Goal: Leave review/rating: Share an evaluation or opinion about a product, service, or content

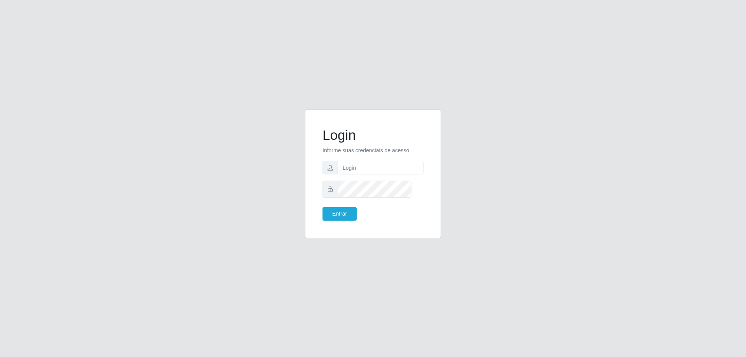
type input "[PERSON_NAME][EMAIL_ADDRESS][DOMAIN_NAME]"
click at [322, 207] on button "Entrar" at bounding box center [339, 214] width 34 height 14
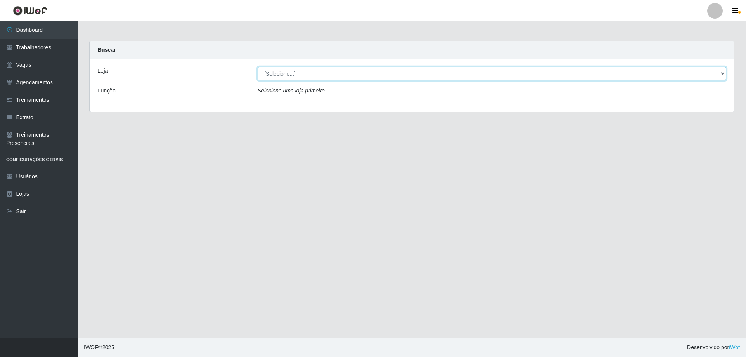
click at [306, 80] on select "[Selecione...] [GEOGRAPHIC_DATA] - [GEOGRAPHIC_DATA]" at bounding box center [492, 74] width 468 height 14
select select "524"
click at [258, 73] on select "[Selecione...] [GEOGRAPHIC_DATA] - [GEOGRAPHIC_DATA]" at bounding box center [492, 74] width 468 height 14
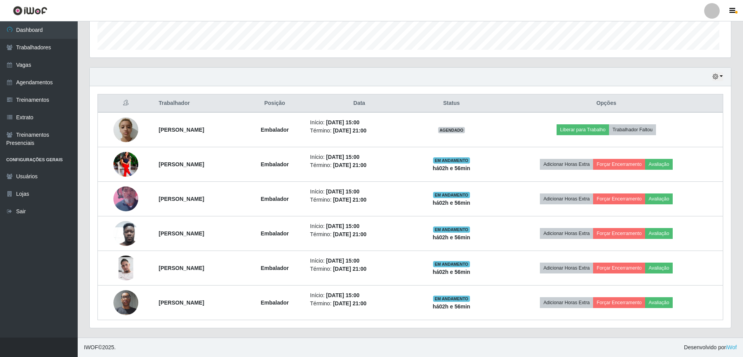
scroll to position [306, 0]
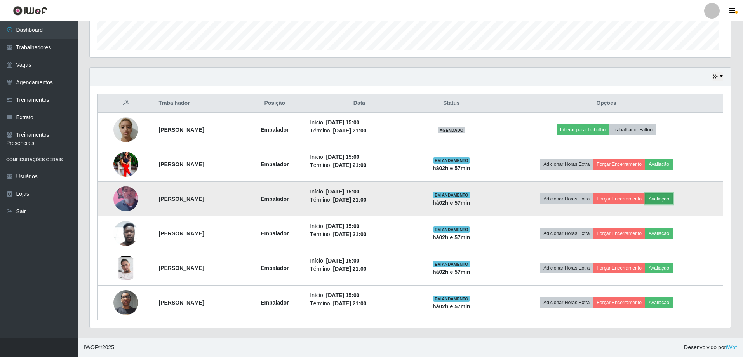
click at [673, 193] on button "Avaliação" at bounding box center [659, 198] width 28 height 11
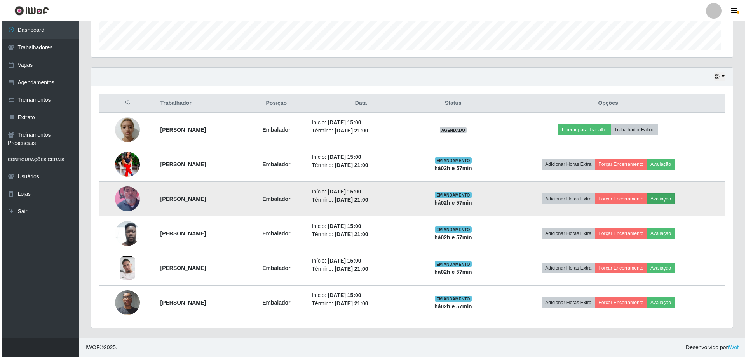
scroll to position [169, 638]
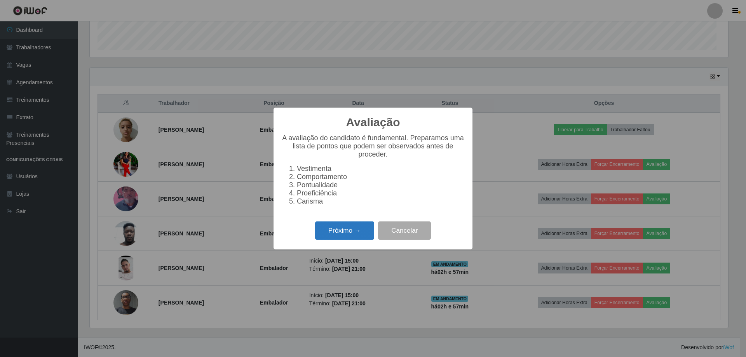
click at [355, 240] on button "Próximo →" at bounding box center [344, 230] width 59 height 18
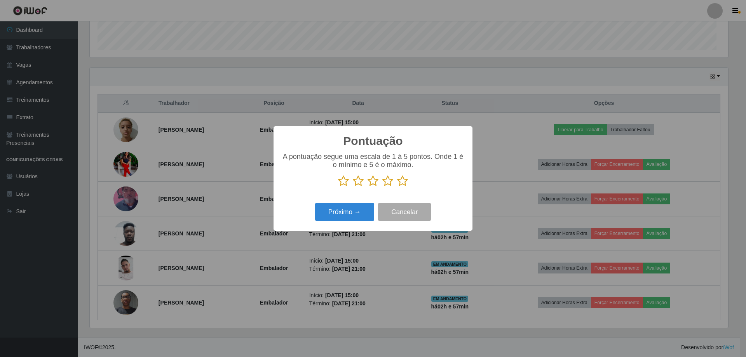
scroll to position [388231, 387761]
click at [344, 185] on icon at bounding box center [343, 181] width 11 height 12
click at [338, 187] on input "radio" at bounding box center [338, 187] width 0 height 0
click at [341, 214] on button "Próximo →" at bounding box center [344, 212] width 59 height 18
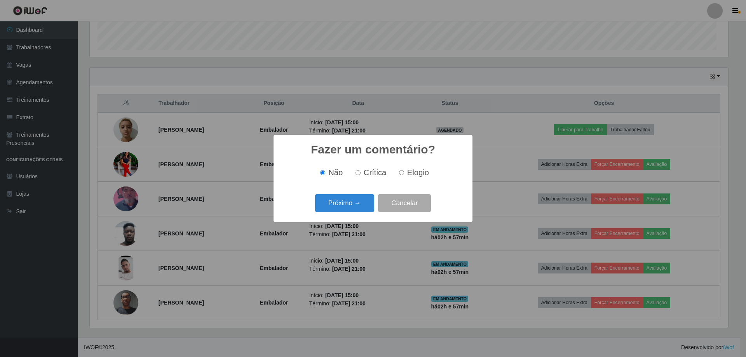
click at [364, 172] on span "Crítica" at bounding box center [375, 172] width 23 height 9
click at [360, 172] on input "Crítica" at bounding box center [357, 172] width 5 height 5
radio input "true"
click at [348, 211] on button "Próximo →" at bounding box center [344, 203] width 59 height 18
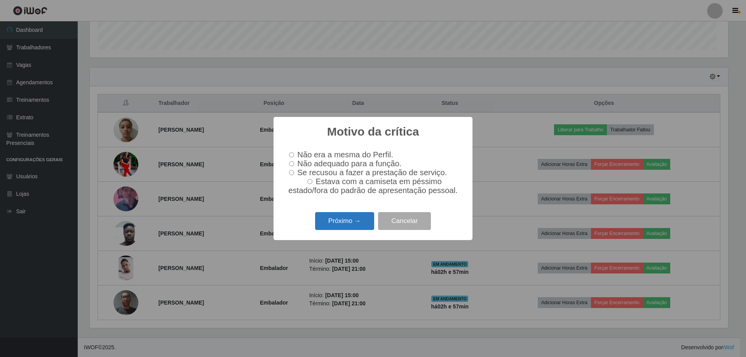
click at [330, 230] on button "Próximo →" at bounding box center [344, 221] width 59 height 18
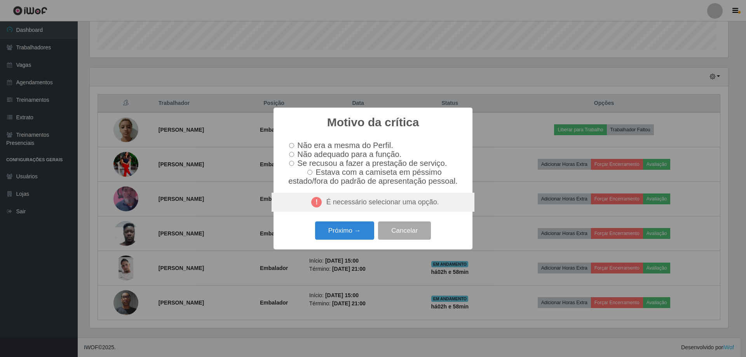
click at [289, 152] on input "Não adequado para a função." at bounding box center [291, 154] width 5 height 5
radio input "true"
click at [340, 240] on button "Próximo →" at bounding box center [344, 230] width 59 height 18
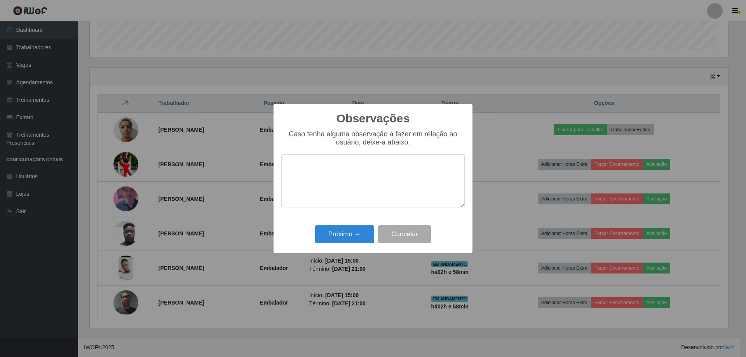
drag, startPoint x: 309, startPoint y: 188, endPoint x: 265, endPoint y: 182, distance: 44.7
click at [281, 182] on textarea at bounding box center [372, 180] width 183 height 53
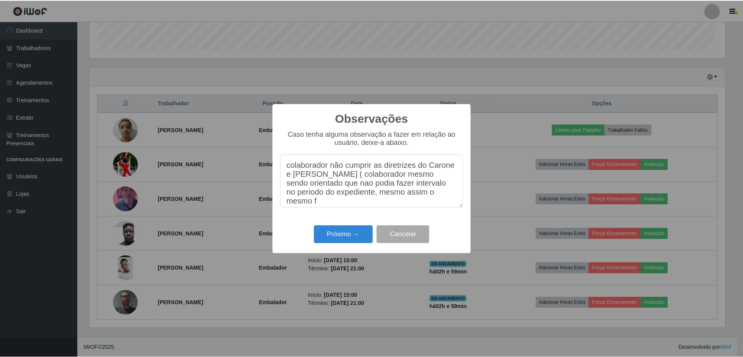
scroll to position [6, 0]
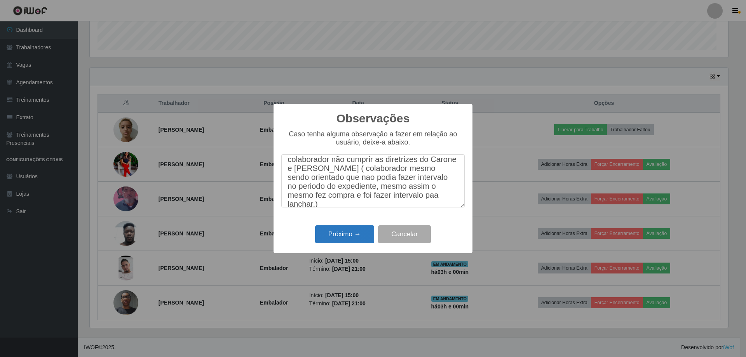
type textarea "colaborador não cumprir as diretrizes do Carone e [PERSON_NAME] ( colaborador m…"
click at [337, 244] on button "Próximo →" at bounding box center [344, 234] width 59 height 18
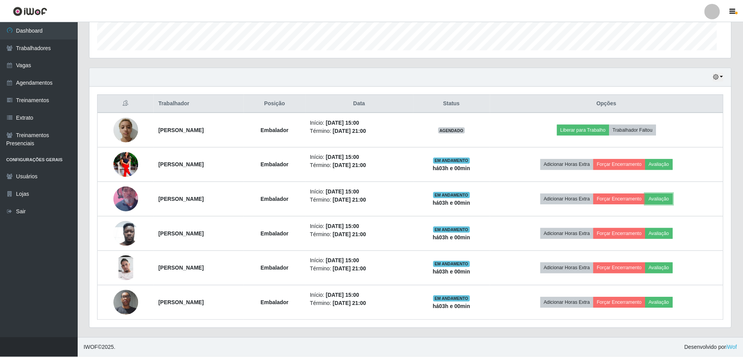
scroll to position [169, 641]
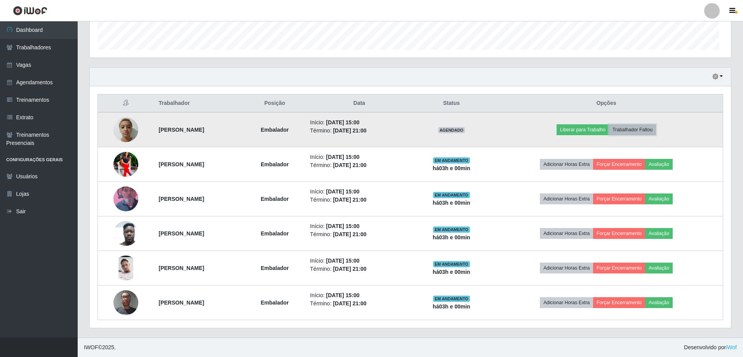
click at [642, 124] on button "Trabalhador Faltou" at bounding box center [632, 129] width 47 height 11
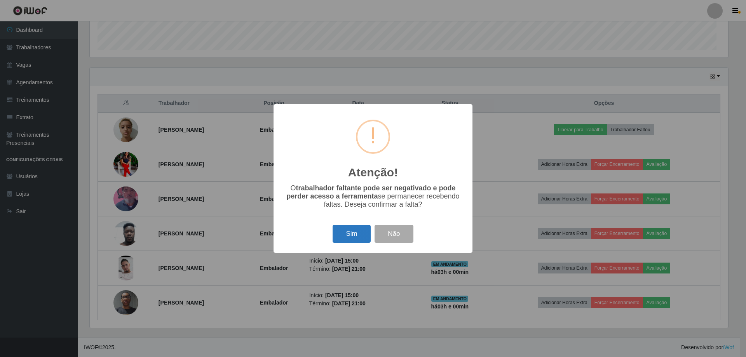
click at [352, 243] on button "Sim" at bounding box center [351, 234] width 38 height 18
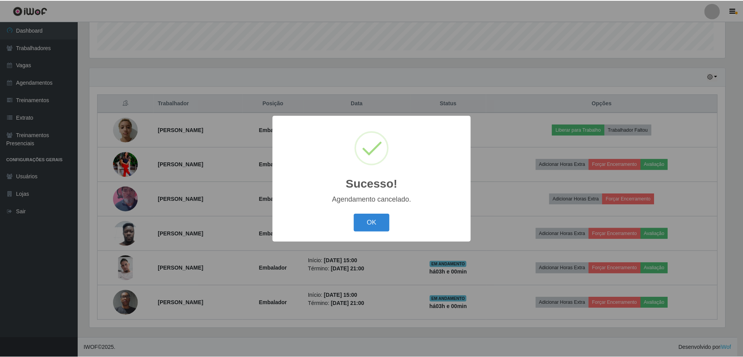
scroll to position [266, 0]
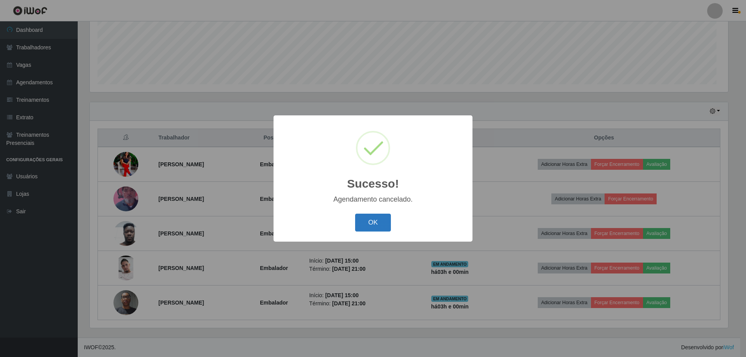
click at [372, 227] on button "OK" at bounding box center [373, 223] width 36 height 18
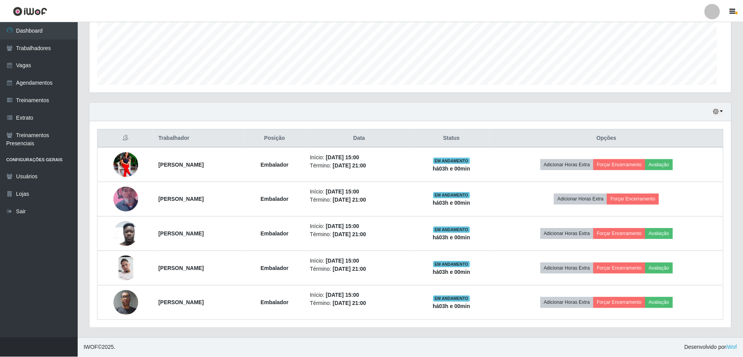
scroll to position [169, 641]
